Goal: Task Accomplishment & Management: Complete application form

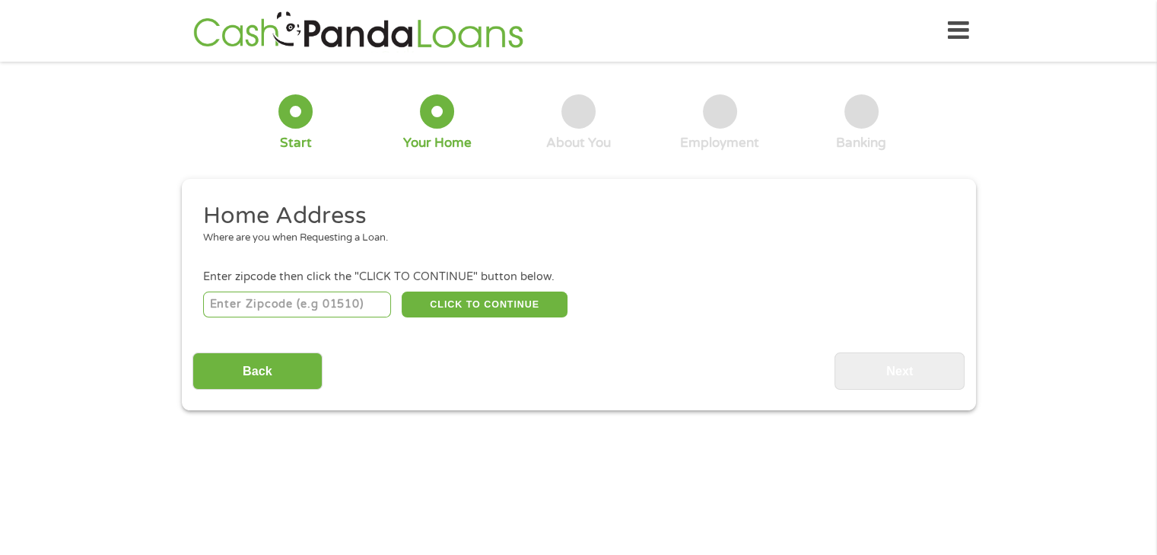
click at [380, 311] on input "number" at bounding box center [297, 304] width 188 height 26
click at [357, 303] on input "number" at bounding box center [297, 304] width 188 height 26
type input "33018"
click at [476, 308] on button "CLICK TO CONTINUE" at bounding box center [485, 304] width 166 height 26
type input "33018"
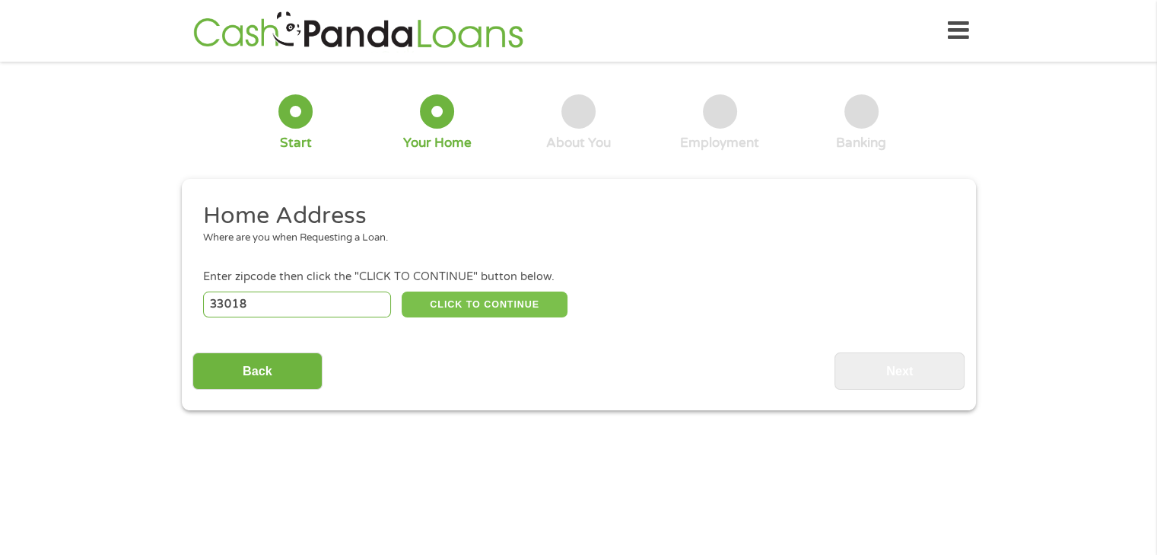
type input "Hialeah"
select select "[US_STATE]"
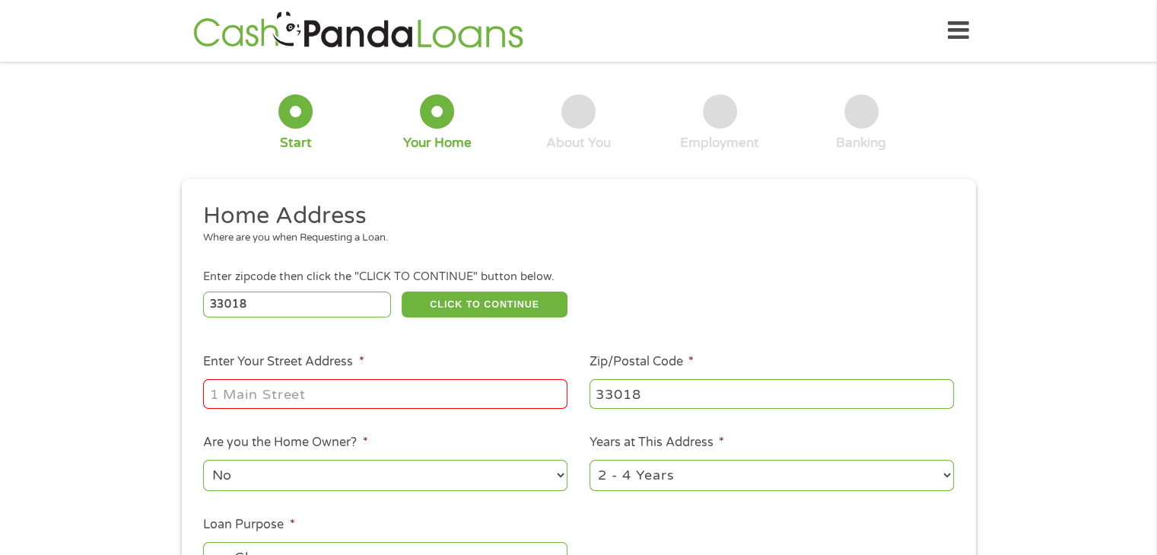
click at [396, 399] on input "Enter Your Street Address *" at bounding box center [385, 393] width 364 height 29
type input "[STREET_ADDRESS]"
click at [167, 8] on header "Home Get Loan Offer How it works FAQs Blog Cash Loans Quick Loans Online Loans …" at bounding box center [578, 31] width 1157 height 62
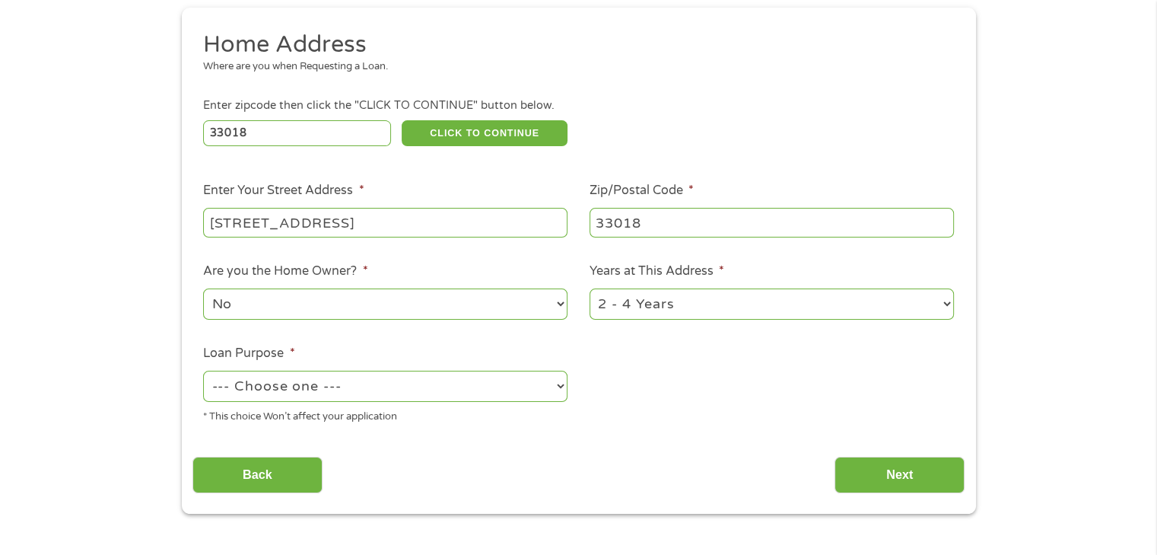
scroll to position [202, 0]
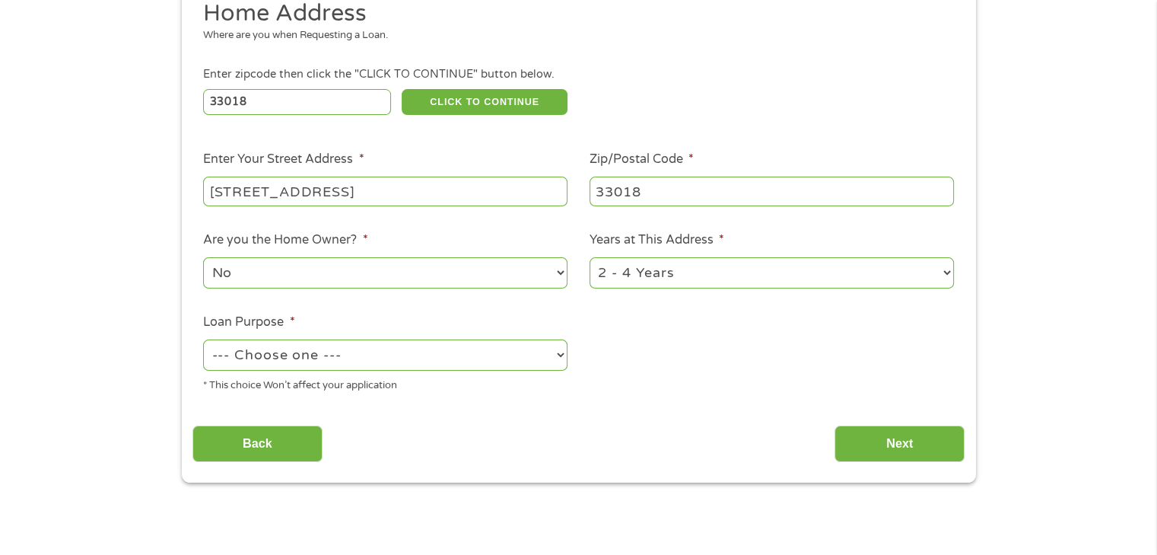
drag, startPoint x: 639, startPoint y: 271, endPoint x: 630, endPoint y: 272, distance: 9.3
click at [637, 272] on select "1 Year or less 1 - 2 Years 2 - 4 Years Over 4 Years" at bounding box center [771, 272] width 364 height 31
select select "60months"
click at [589, 258] on select "1 Year or less 1 - 2 Years 2 - 4 Years Over 4 Years" at bounding box center [771, 272] width 364 height 31
click at [425, 345] on select "--- Choose one --- Pay Bills Debt Consolidation Home Improvement Major Purchase…" at bounding box center [385, 354] width 364 height 31
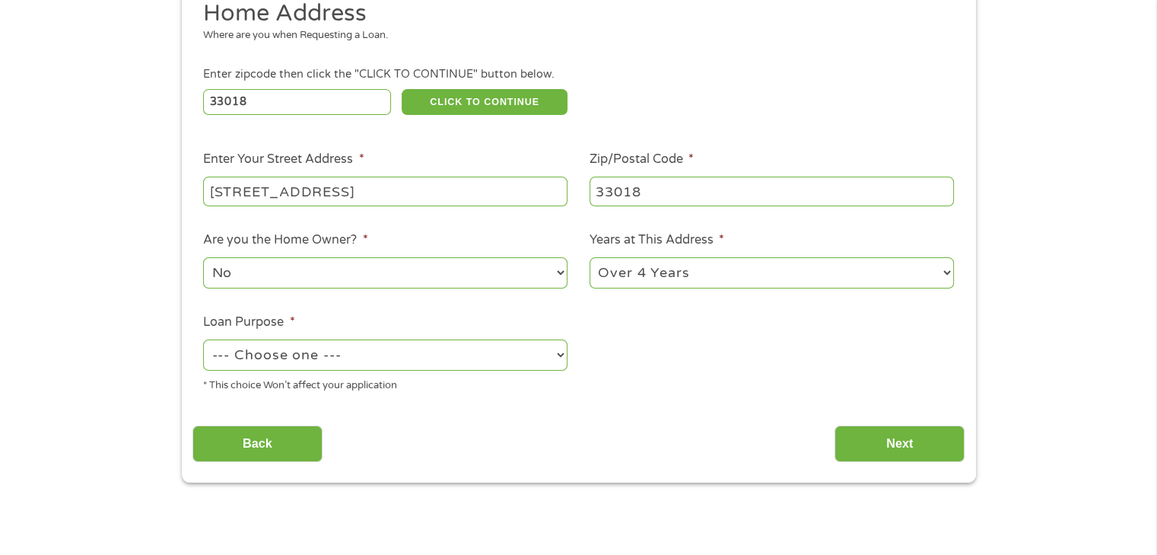
select select "shorttermcash"
click at [203, 340] on select "--- Choose one --- Pay Bills Debt Consolidation Home Improvement Major Purchase…" at bounding box center [385, 354] width 364 height 31
click at [879, 440] on input "Next" at bounding box center [899, 443] width 130 height 37
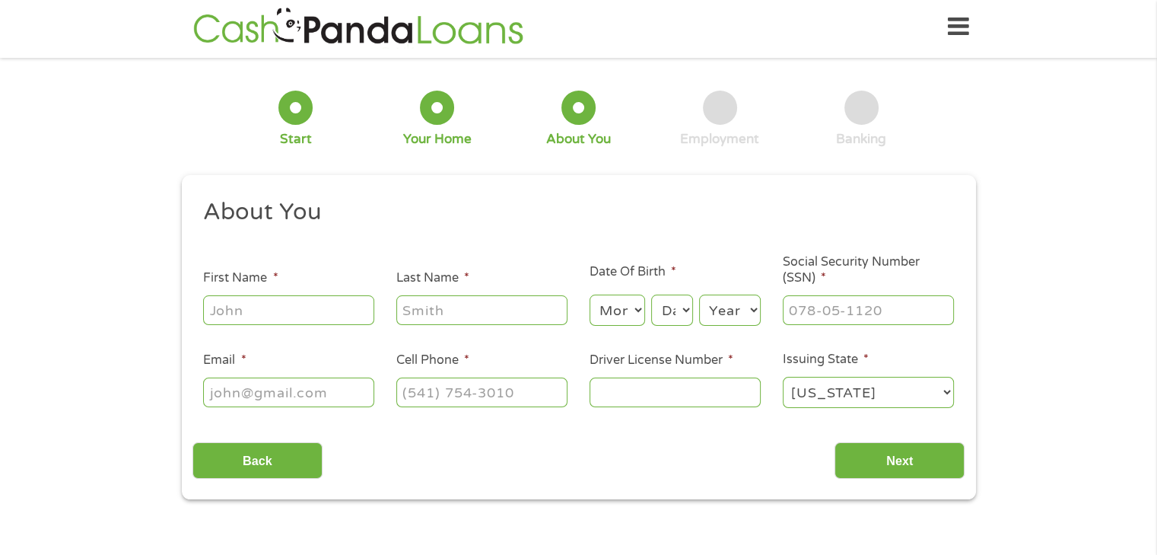
scroll to position [0, 0]
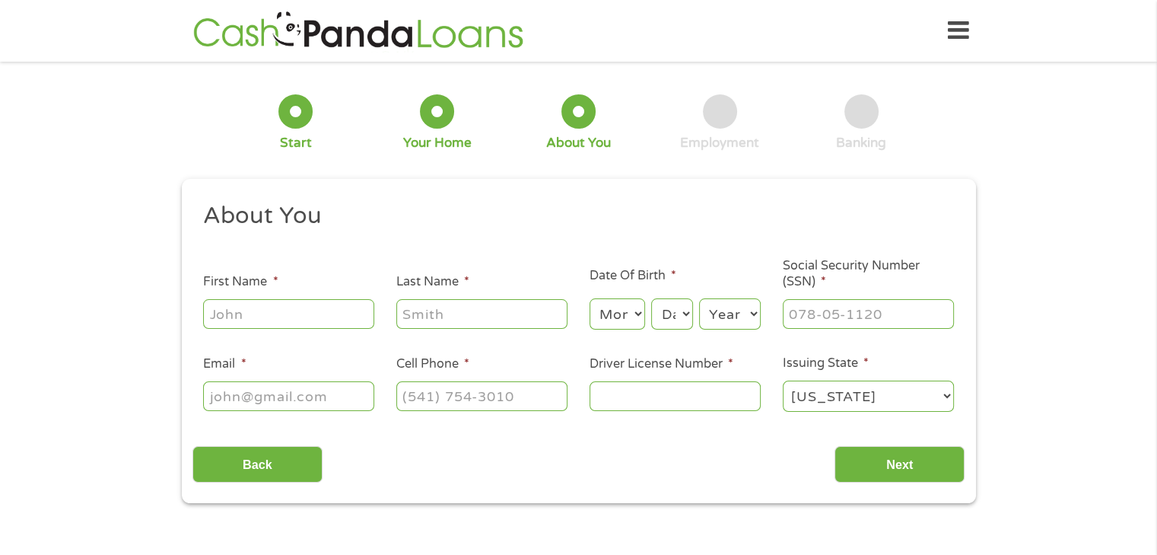
click at [342, 315] on input "First Name *" at bounding box center [288, 313] width 171 height 29
type input "[PERSON_NAME]"
click at [606, 312] on select "Month 1 2 3 4 5 6 7 8 9 10 11 12" at bounding box center [617, 313] width 56 height 31
select select "5"
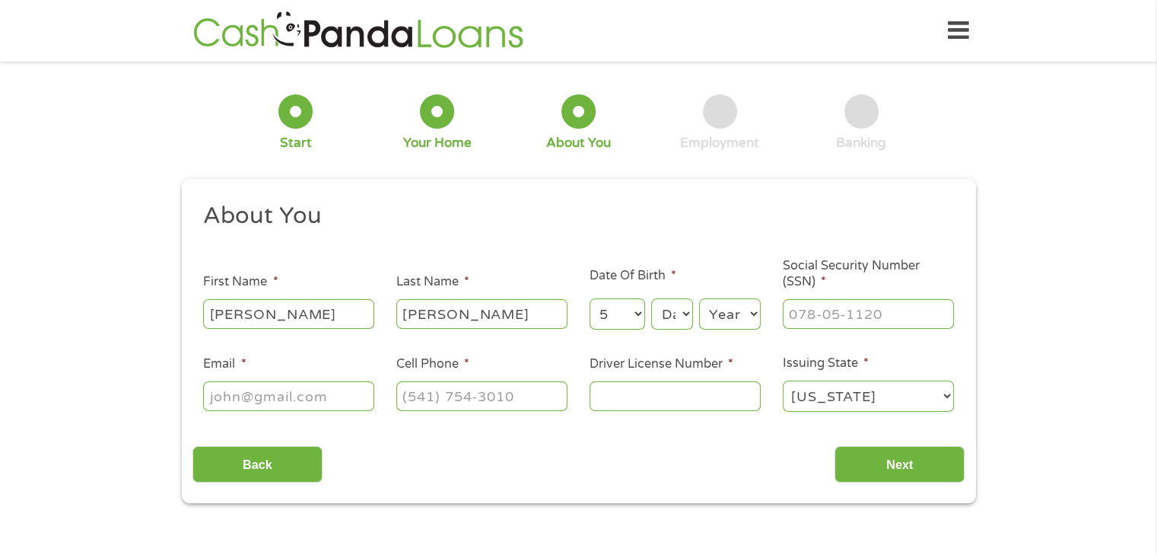
click at [589, 299] on select "Month 1 2 3 4 5 6 7 8 9 10 11 12" at bounding box center [617, 313] width 56 height 31
click at [669, 295] on div "Month Month 1 2 3 4 5 6 7 8 9 10 11 12 Day Day 1 2 3 4 5 6 7 8 9 10 11 12 13 14…" at bounding box center [674, 312] width 171 height 42
click at [676, 309] on select "Day 1 2 3 4 5 6 7 8 9 10 11 12 13 14 15 16 17 18 19 20 21 22 23 24 25 26 27 28 …" at bounding box center [671, 313] width 41 height 31
select select "24"
click at [651, 299] on select "Day 1 2 3 4 5 6 7 8 9 10 11 12 13 14 15 16 17 18 19 20 21 22 23 24 25 26 27 28 …" at bounding box center [671, 313] width 41 height 31
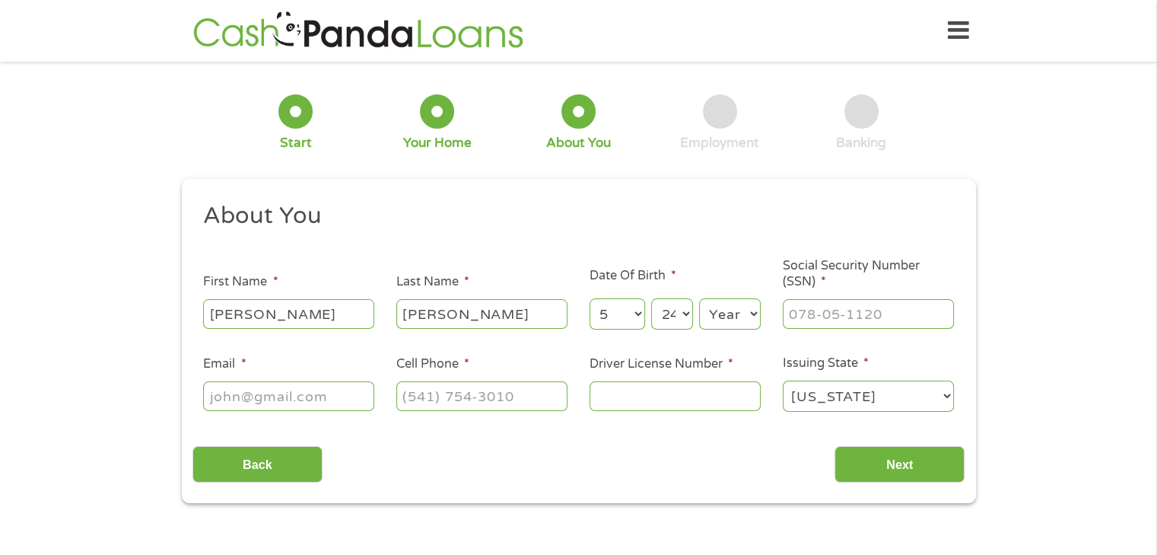
click at [729, 320] on select "Year [DATE] 2006 2005 2004 2003 2002 2001 2000 1999 1998 1997 1996 1995 1994 19…" at bounding box center [730, 313] width 62 height 31
select select "1980"
click at [699, 299] on select "Year [DATE] 2006 2005 2004 2003 2002 2001 2000 1999 1998 1997 1996 1995 1994 19…" at bounding box center [730, 313] width 62 height 31
click at [825, 319] on input "___-__-____" at bounding box center [868, 313] width 171 height 29
type input "557-79-6648"
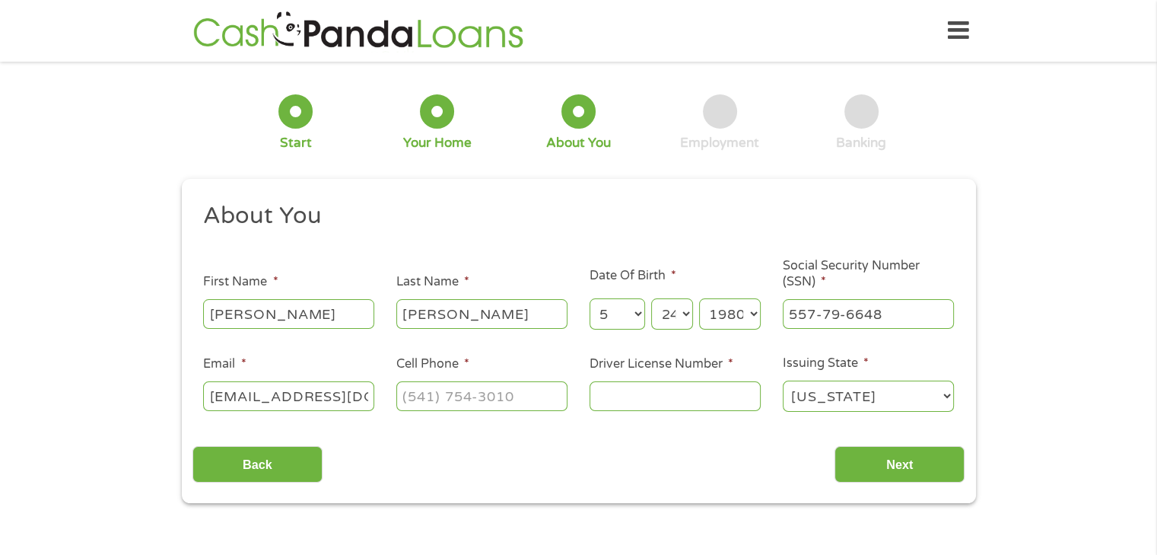
scroll to position [0, 17]
type input "[EMAIL_ADDRESS][DOMAIN_NAME]"
type input "[PHONE_NUMBER]"
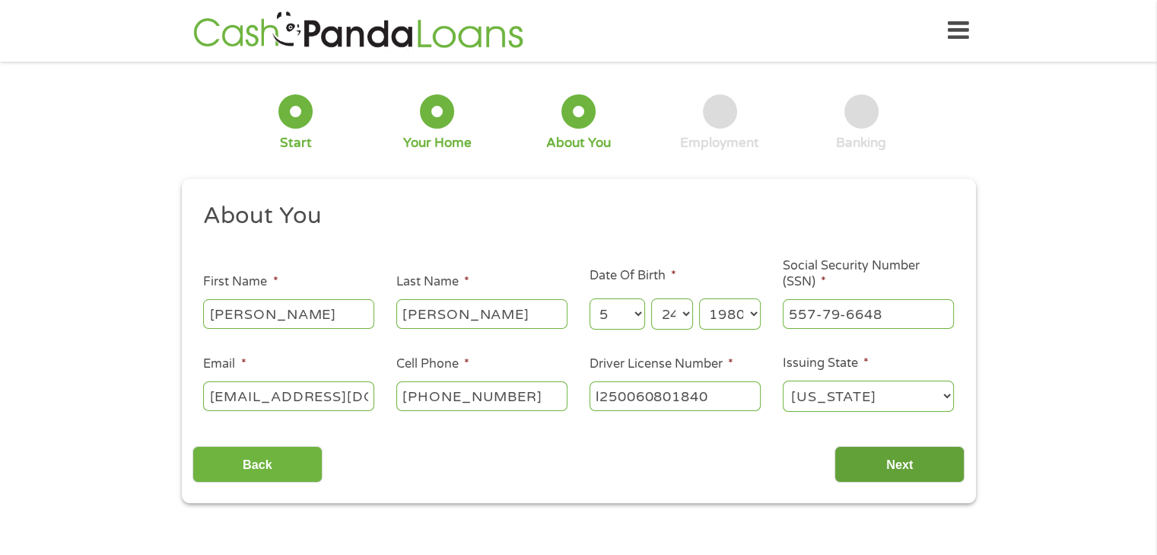
type input "l250060801840"
click at [846, 465] on input "Next" at bounding box center [899, 464] width 130 height 37
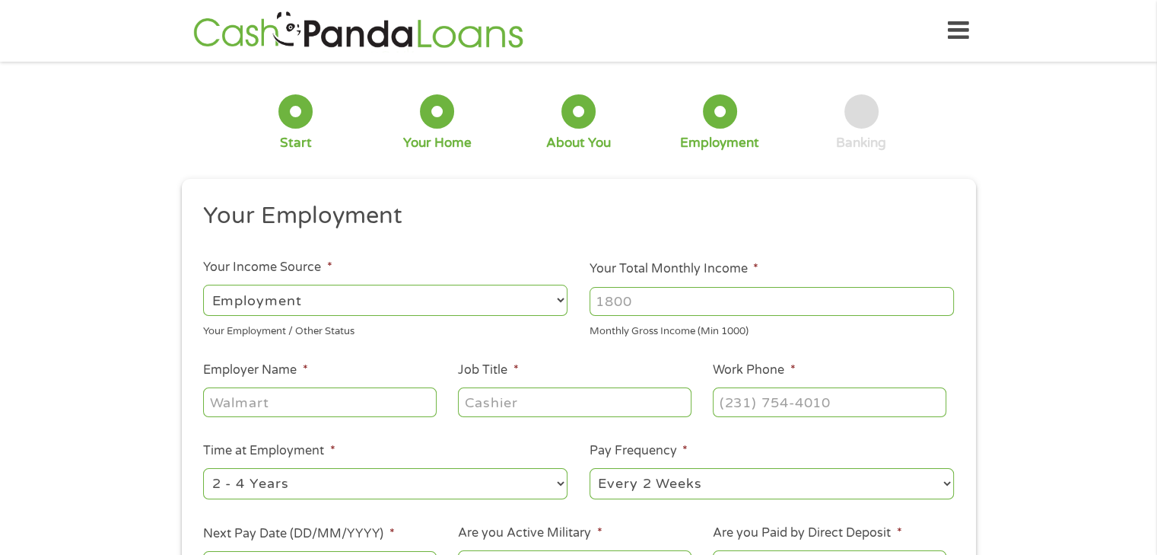
scroll to position [6, 6]
click at [539, 308] on select "--- Choose one --- Employment [DEMOGRAPHIC_DATA] Benefits" at bounding box center [385, 299] width 364 height 31
select select "benefits"
click at [203, 284] on select "--- Choose one --- Employment [DEMOGRAPHIC_DATA] Benefits" at bounding box center [385, 299] width 364 height 31
type input "Other"
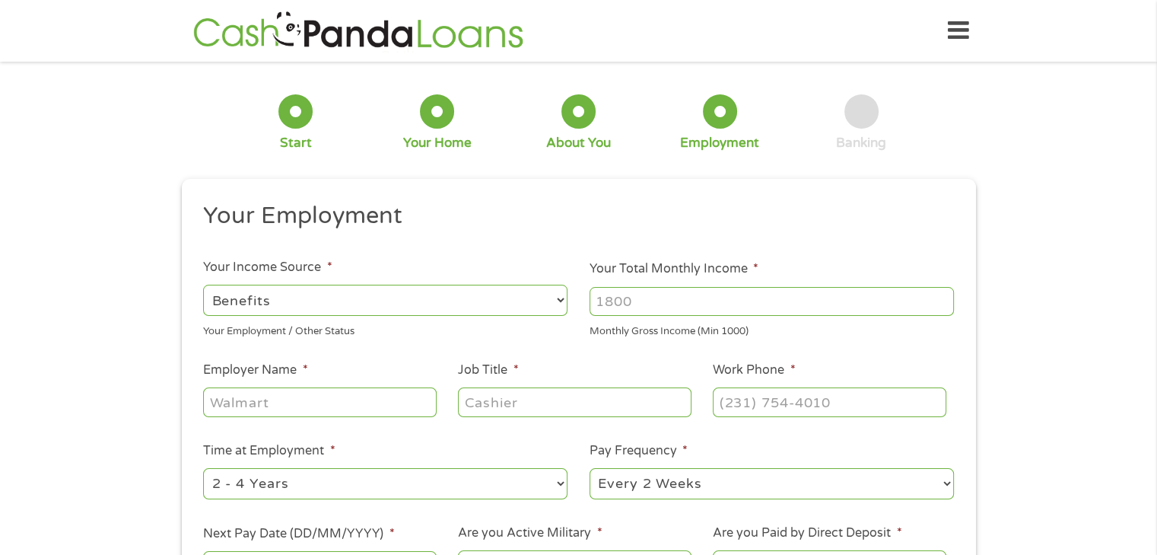
type input "[PHONE_NUMBER]"
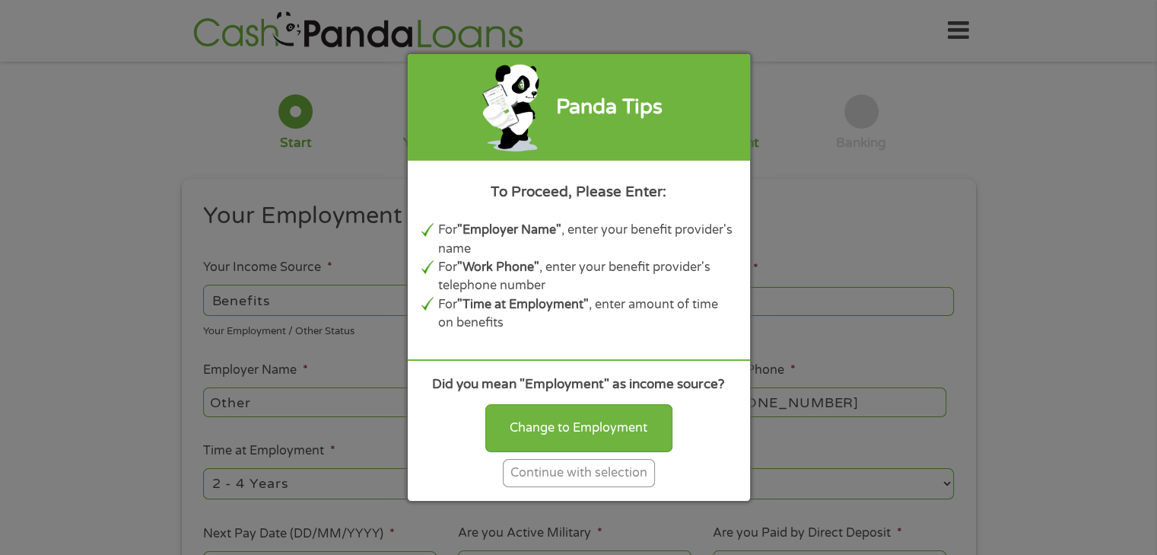
drag, startPoint x: 564, startPoint y: 467, endPoint x: 567, endPoint y: 478, distance: 10.9
click at [567, 478] on div "Continue with selection" at bounding box center [579, 473] width 152 height 28
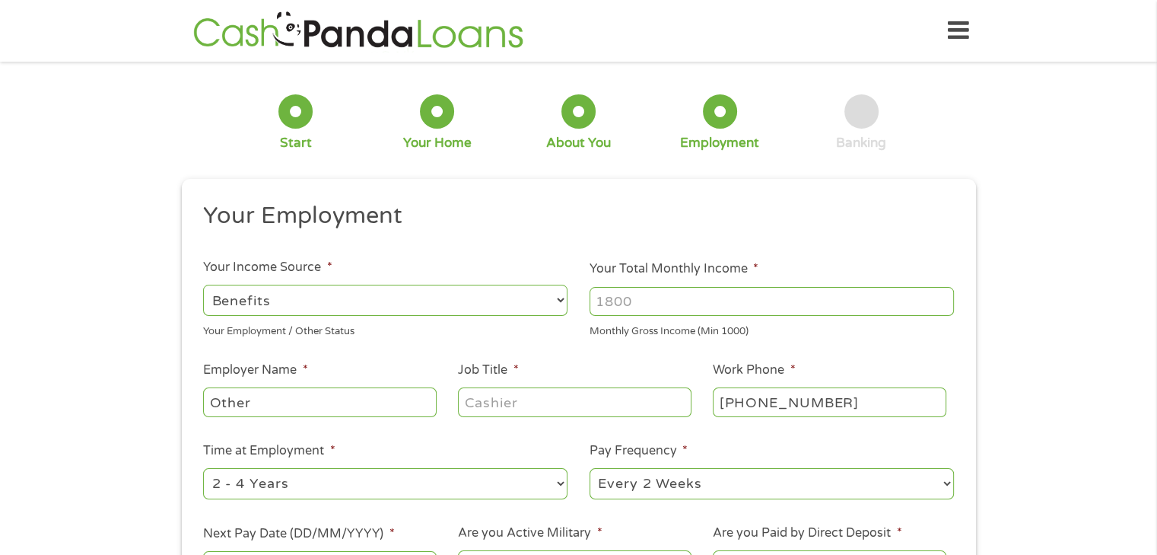
click at [606, 302] on input "Your Total Monthly Income *" at bounding box center [771, 301] width 364 height 29
type input "1461"
click at [347, 402] on input "Other" at bounding box center [319, 401] width 233 height 29
click at [506, 405] on input "Job Title *" at bounding box center [574, 401] width 233 height 29
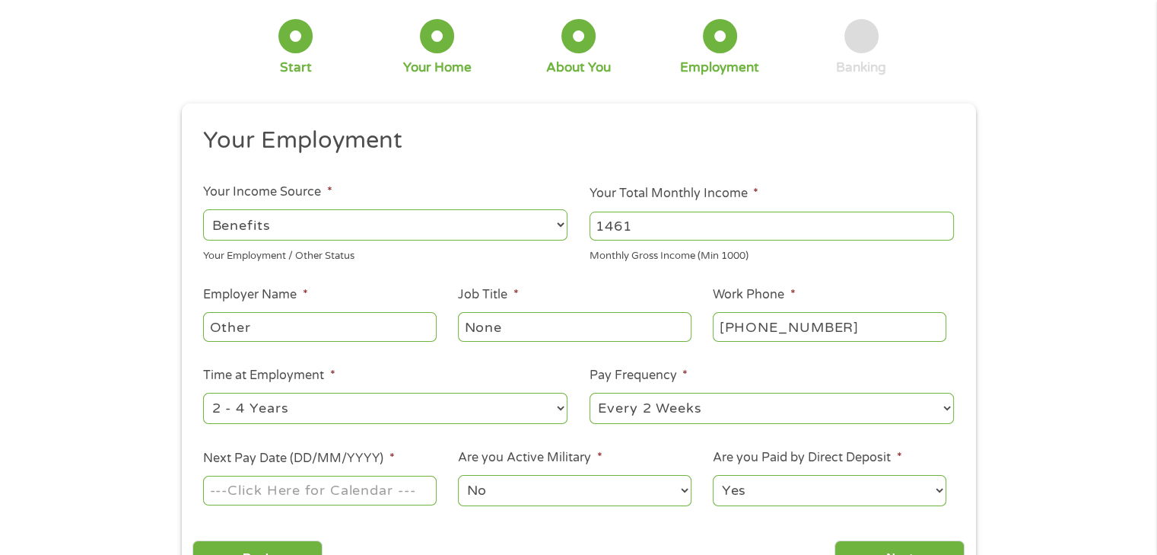
scroll to position [101, 0]
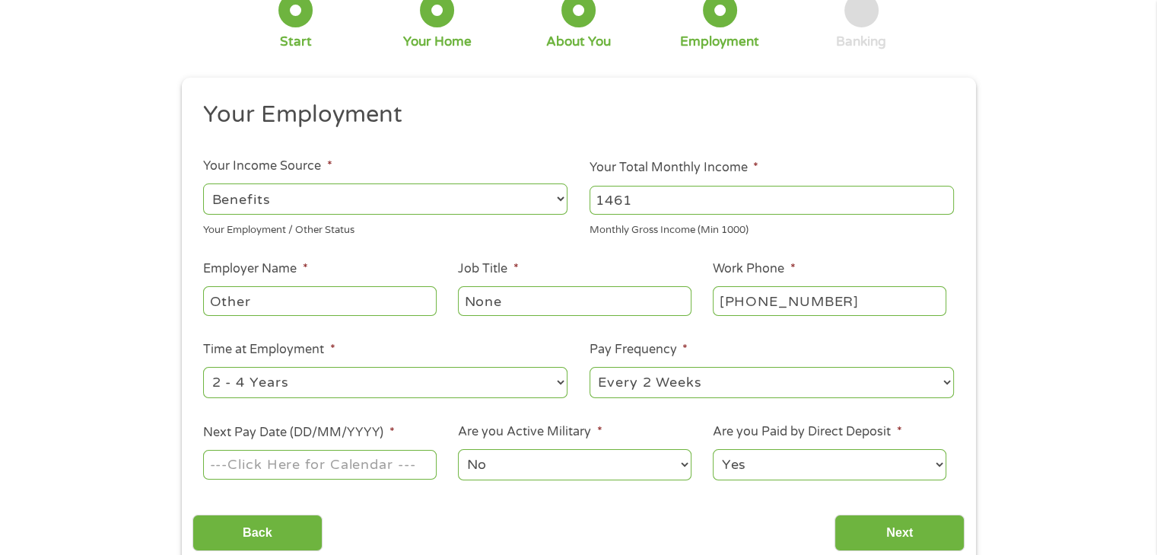
type input "None"
click at [564, 352] on li "Time at Employment * --- Choose one --- 1 Year or less 1 - 2 Years 2 - 4 Years …" at bounding box center [385, 370] width 386 height 60
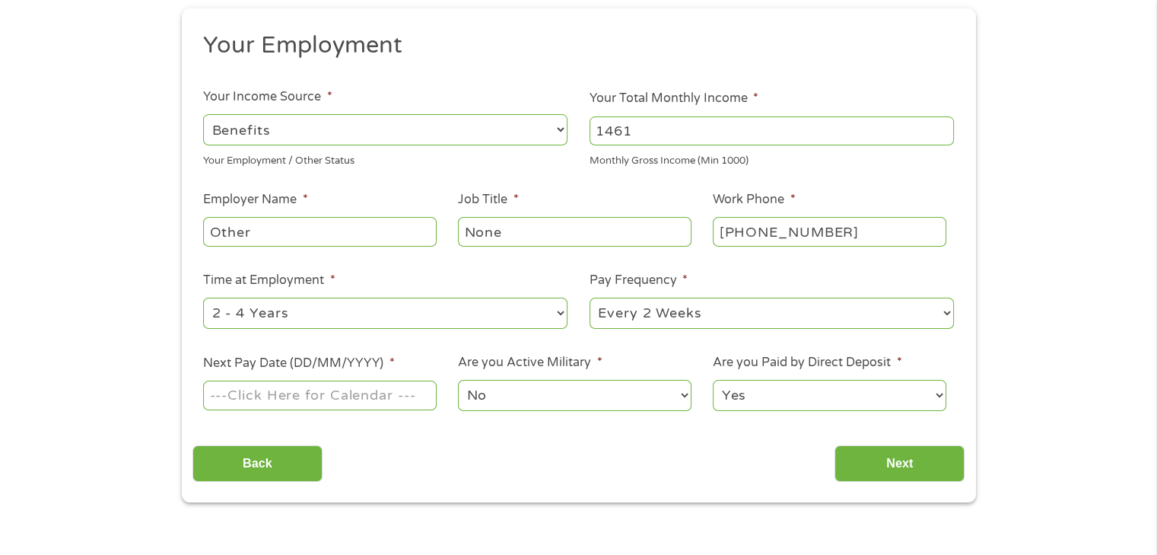
scroll to position [202, 0]
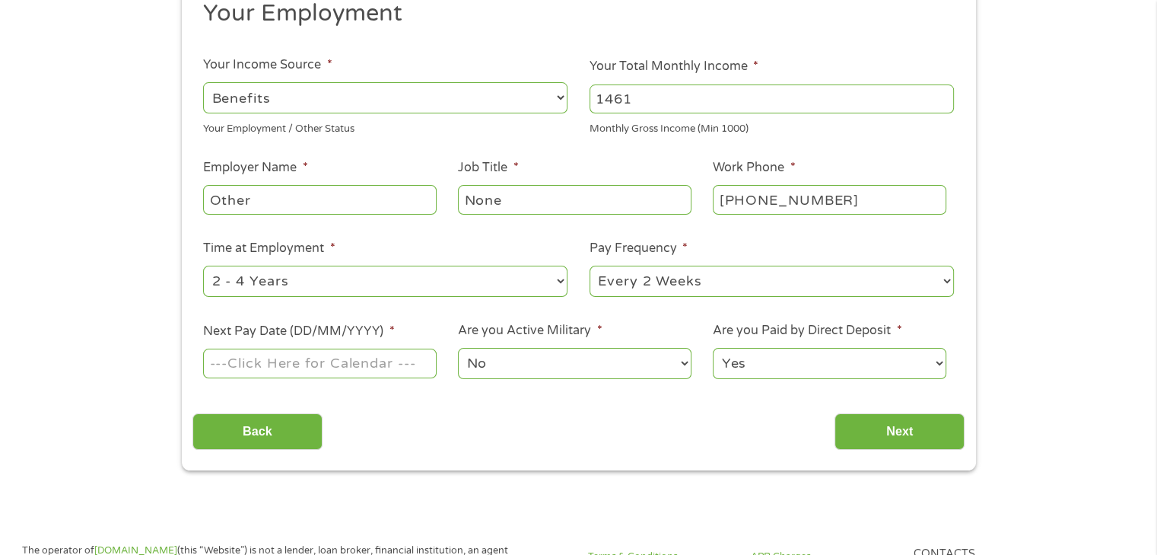
click at [620, 291] on select "--- Choose one --- Every 2 Weeks Every Week Monthly Semi-Monthly" at bounding box center [771, 280] width 364 height 31
click at [589, 265] on select "--- Choose one --- Every 2 Weeks Every Week Monthly Semi-Monthly" at bounding box center [771, 280] width 364 height 31
click at [604, 281] on select "--- Choose one --- Every 2 Weeks Every Week Monthly Semi-Monthly" at bounding box center [771, 280] width 364 height 31
select select "monthly"
click at [589, 265] on select "--- Choose one --- Every 2 Weeks Every Week Monthly Semi-Monthly" at bounding box center [771, 280] width 364 height 31
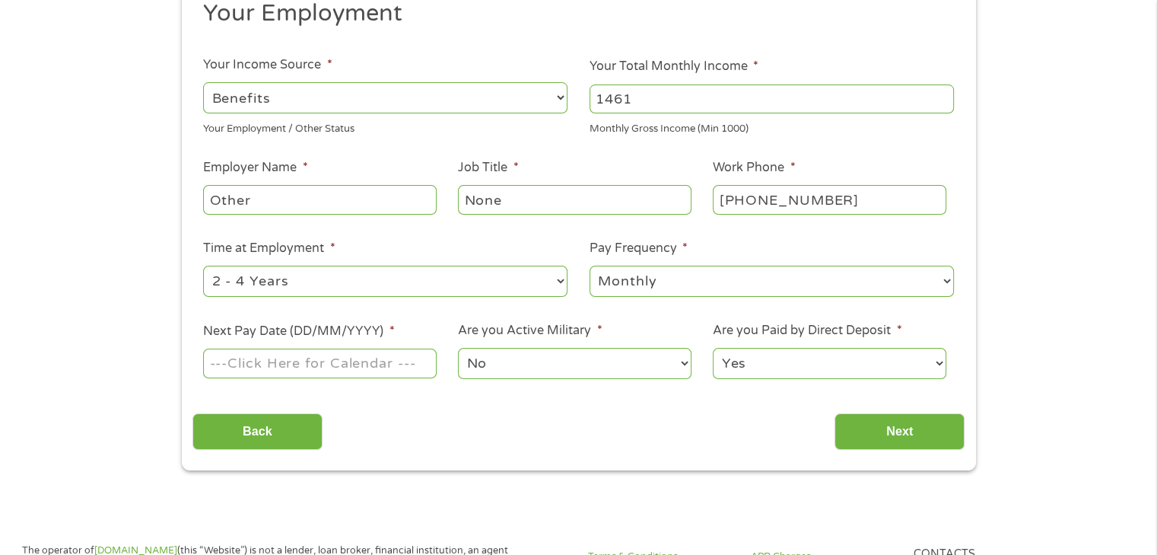
drag, startPoint x: 373, startPoint y: 286, endPoint x: 405, endPoint y: 391, distance: 109.9
click at [405, 391] on ul "Your Employment Your Income Source * --- Choose one --- Employment [DEMOGRAPHIC…" at bounding box center [578, 195] width 772 height 394
select select "60months"
click at [203, 265] on select "--- Choose one --- 1 Year or less 1 - 2 Years 2 - 4 Years Over 4 Years" at bounding box center [385, 280] width 364 height 31
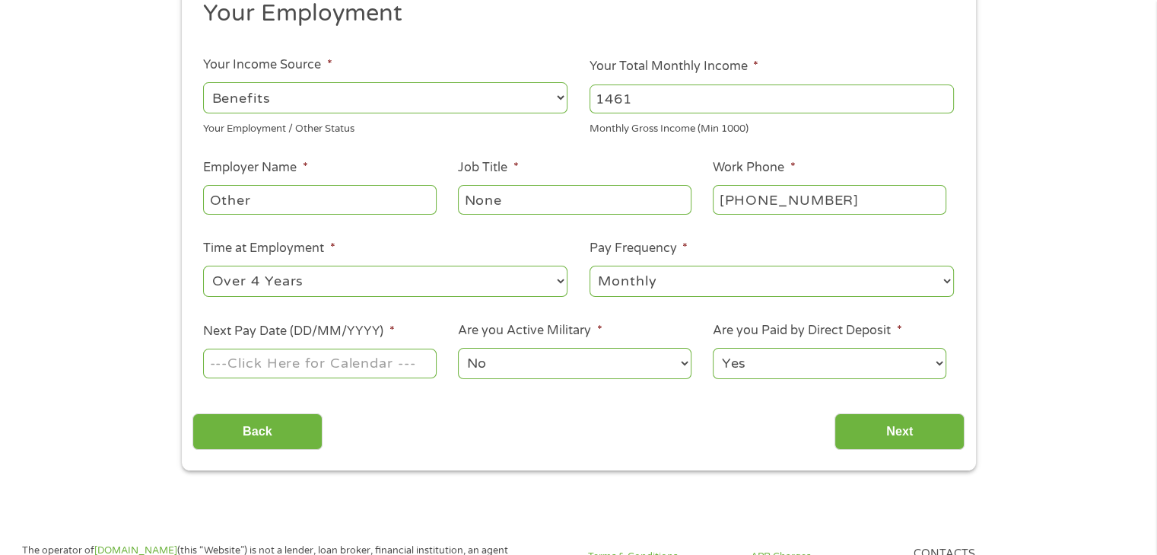
click at [325, 366] on input "Next Pay Date (DD/MM/YYYY) *" at bounding box center [319, 362] width 233 height 29
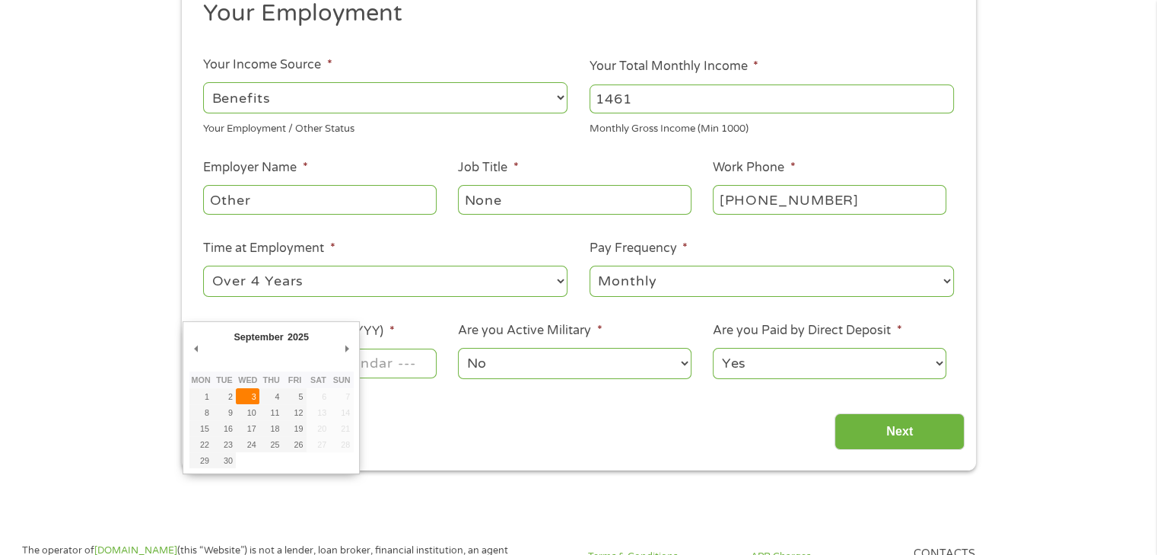
type input "[DATE]"
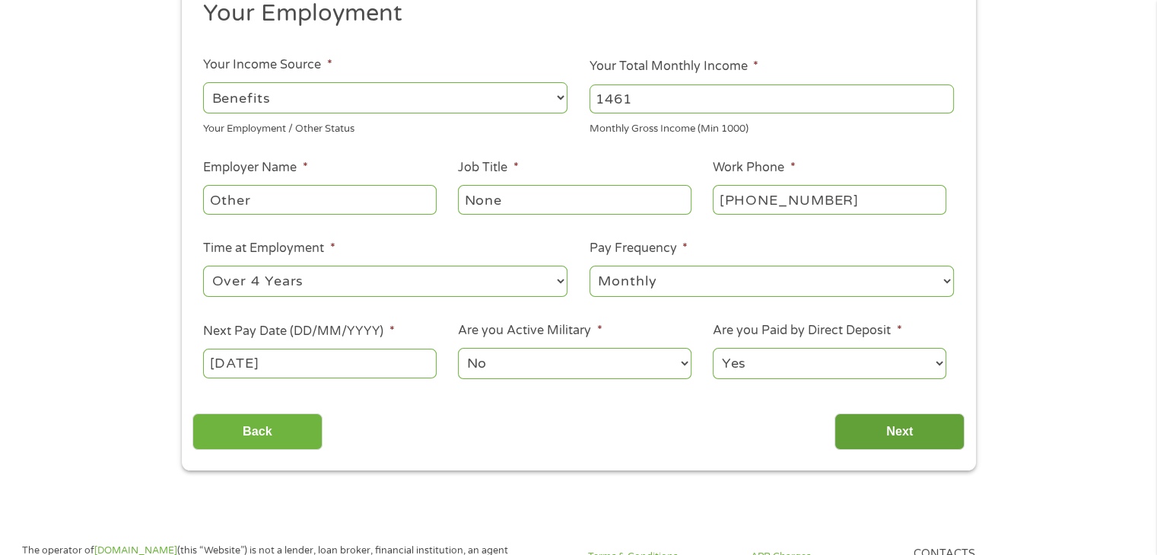
click at [866, 439] on input "Next" at bounding box center [899, 431] width 130 height 37
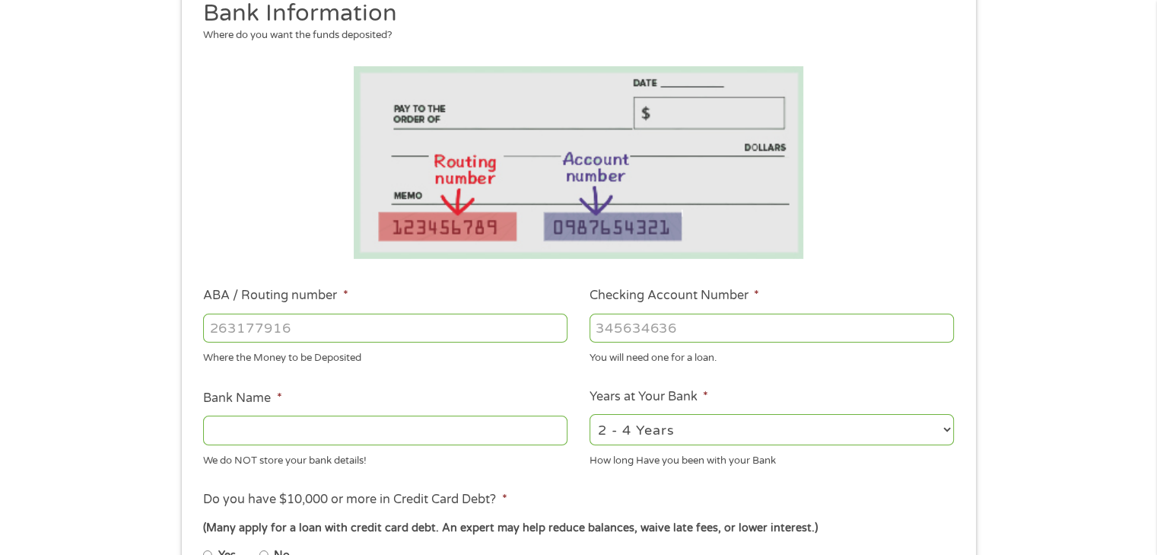
click at [259, 327] on input "ABA / Routing number *" at bounding box center [385, 327] width 364 height 29
click at [275, 333] on input "ABA / Routing number *" at bounding box center [385, 327] width 364 height 29
click at [275, 327] on input "ABA / Routing number *" at bounding box center [385, 327] width 364 height 29
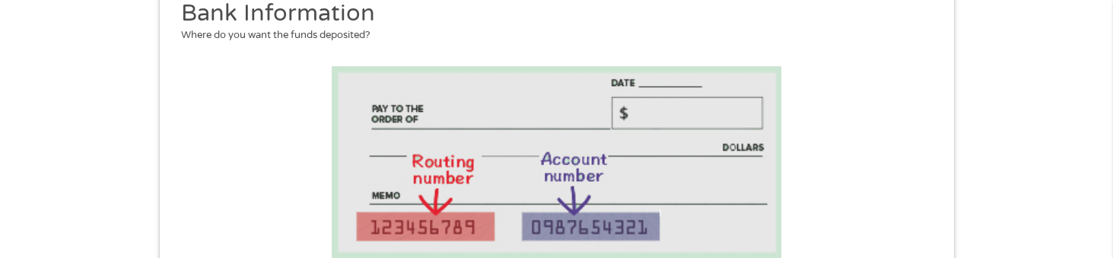
click at [303, 173] on li at bounding box center [556, 162] width 772 height 192
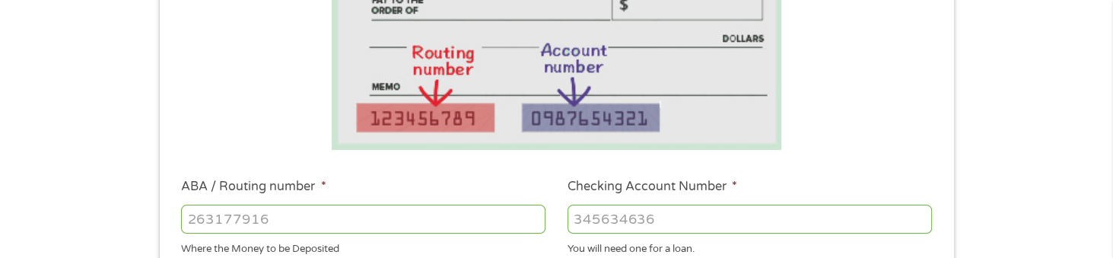
scroll to position [405, 0]
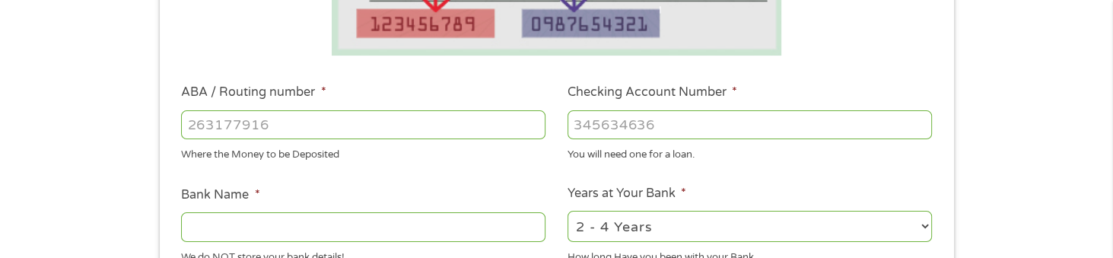
click at [370, 122] on input "ABA / Routing number *" at bounding box center [363, 124] width 364 height 29
type input "063100277"
type input "BANK OF AMERICA NA"
type input "063100277"
click at [622, 121] on input "Checking Account Number *" at bounding box center [749, 124] width 364 height 29
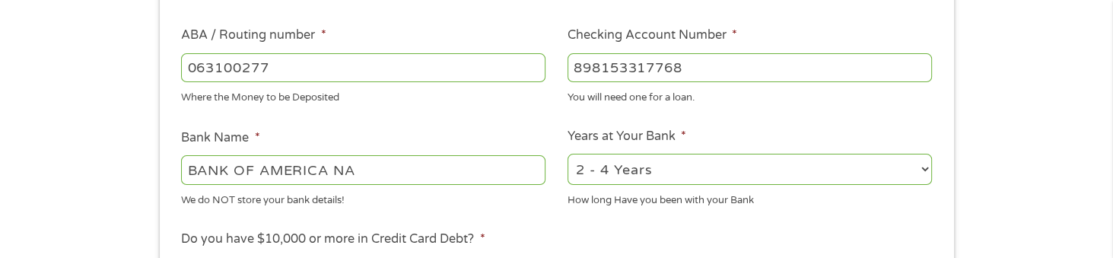
scroll to position [507, 0]
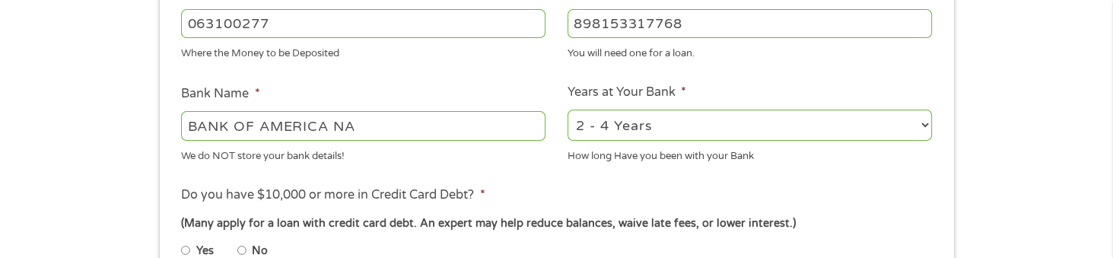
type input "898153317768"
click at [593, 127] on select "2 - 4 Years 6 - 12 Months 1 - 2 Years Over 4 Years" at bounding box center [749, 125] width 364 height 31
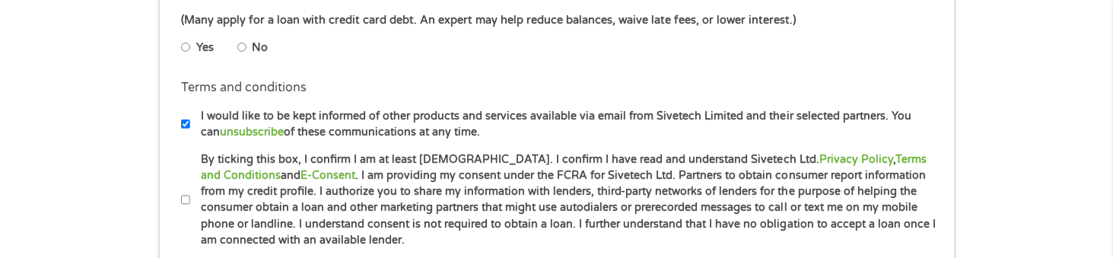
scroll to position [609, 0]
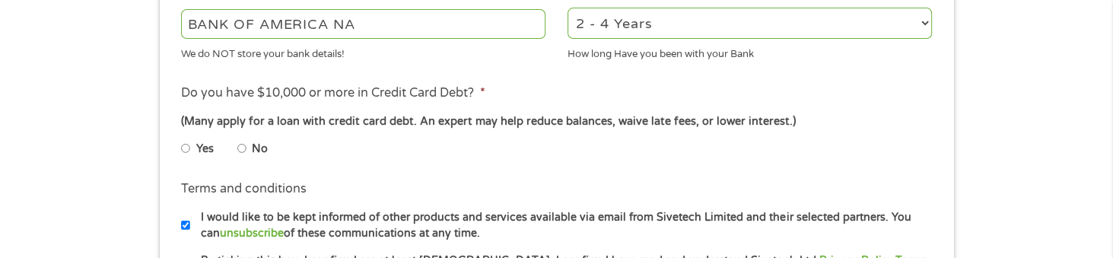
click at [242, 148] on input "No" at bounding box center [241, 148] width 9 height 24
radio input "true"
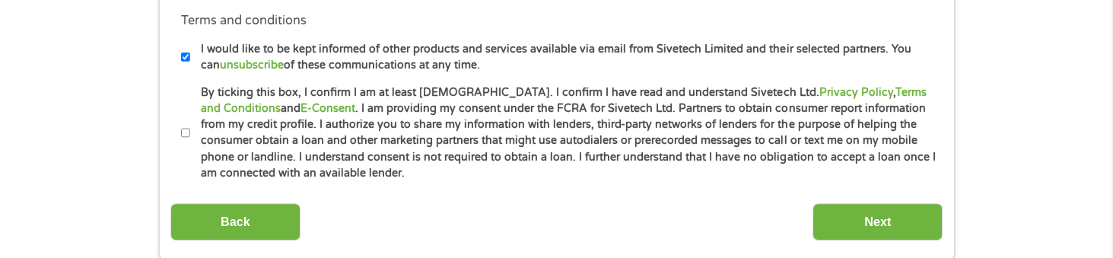
scroll to position [811, 0]
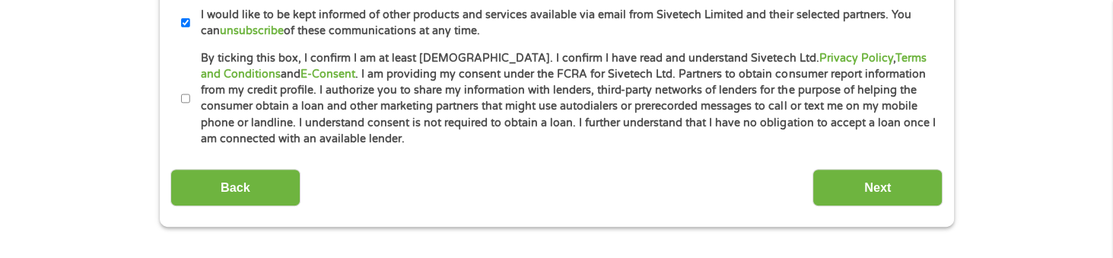
click at [186, 100] on input "By ticking this box, I confirm I am at least [DEMOGRAPHIC_DATA]. I confirm I ha…" at bounding box center [185, 99] width 9 height 24
checkbox input "true"
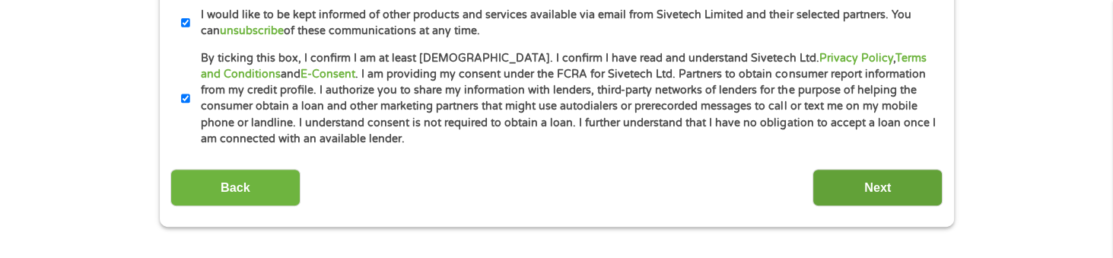
click at [881, 192] on input "Next" at bounding box center [877, 187] width 130 height 37
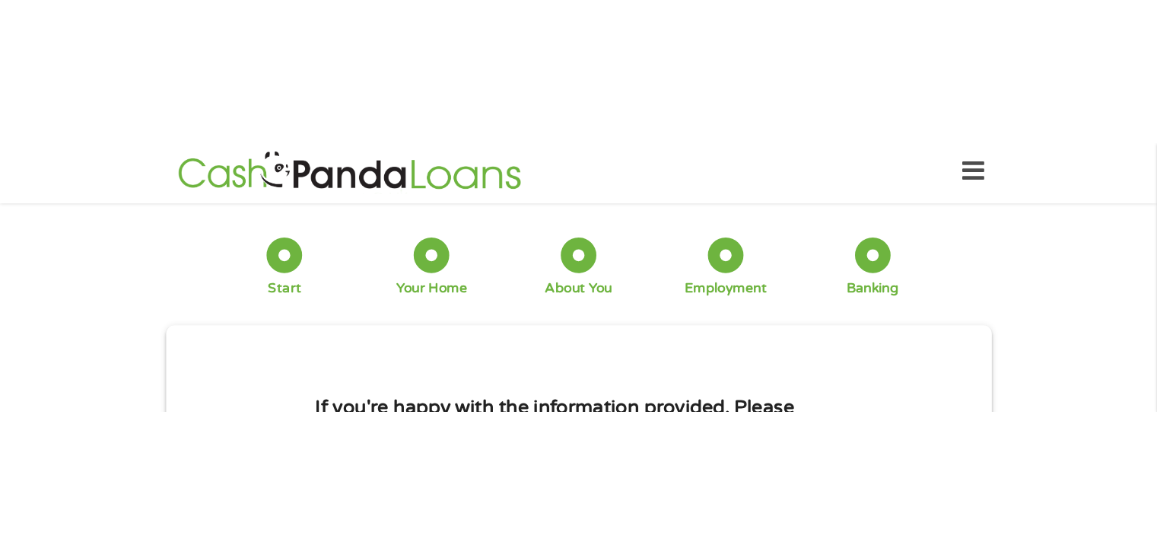
scroll to position [0, 0]
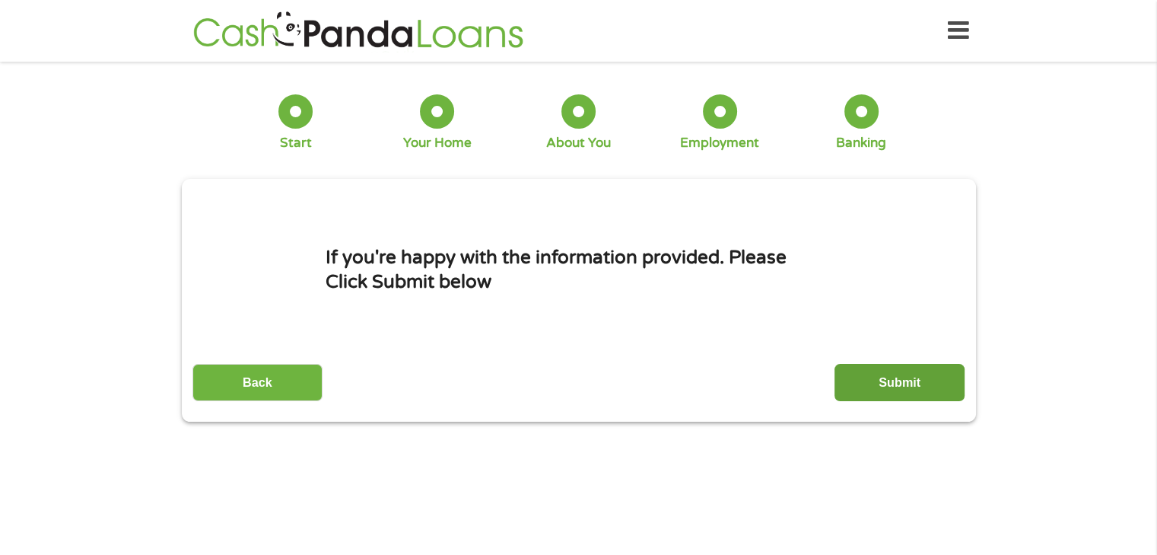
click at [903, 389] on input "Submit" at bounding box center [899, 382] width 130 height 37
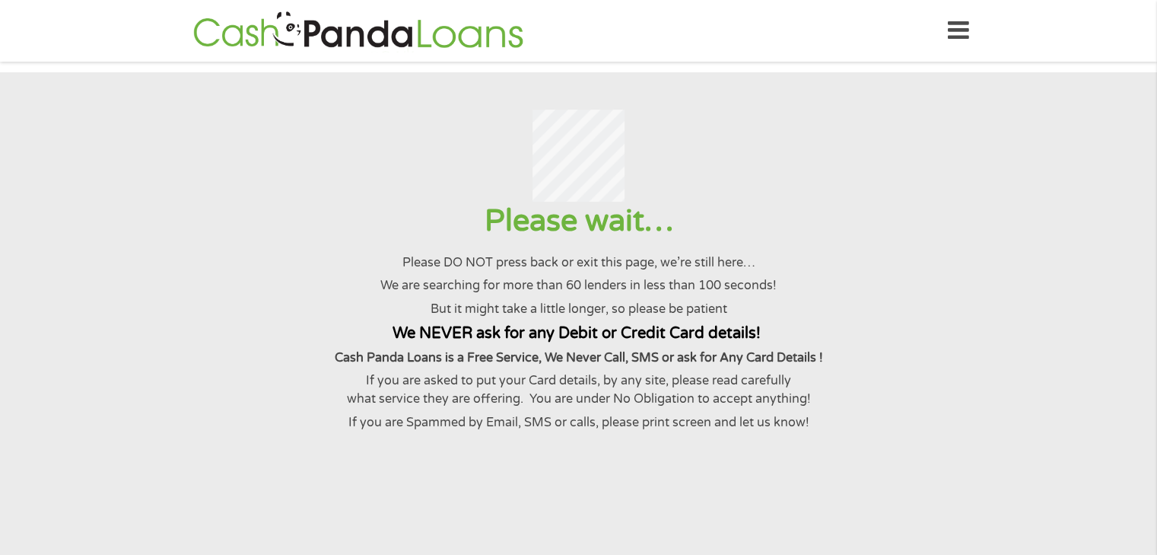
click at [299, 138] on div at bounding box center [578, 156] width 1120 height 93
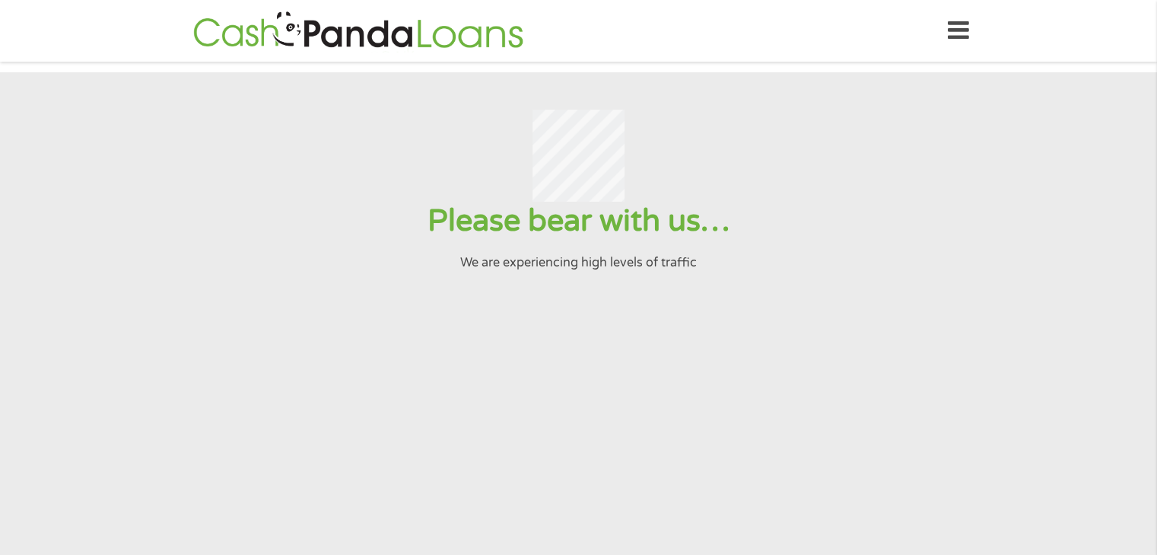
click at [579, 272] on p "We are experiencing high levels of traffic" at bounding box center [578, 262] width 1120 height 18
click at [958, 33] on icon at bounding box center [958, 30] width 21 height 37
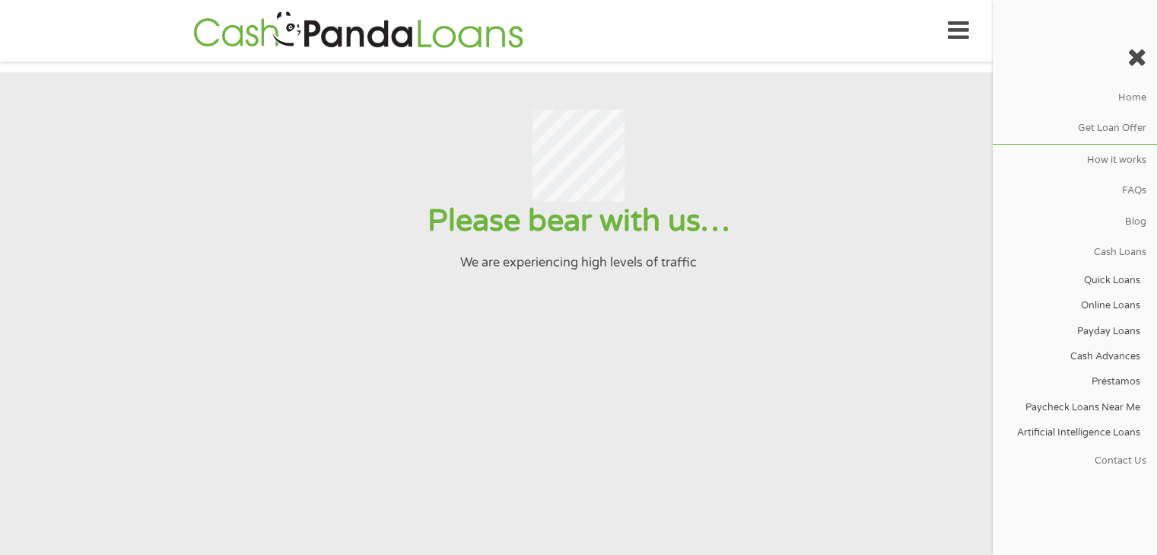
click at [175, 141] on div at bounding box center [578, 156] width 1120 height 93
click at [243, 185] on div at bounding box center [578, 156] width 1120 height 93
click at [1142, 55] on icon at bounding box center [1136, 57] width 19 height 24
